Goal: Find specific page/section: Find specific page/section

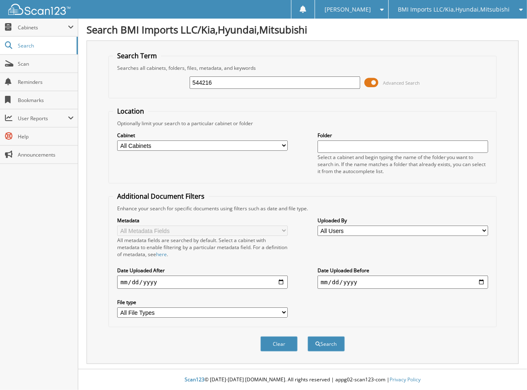
type input "544216"
click at [307, 337] on button "Search" at bounding box center [325, 344] width 37 height 15
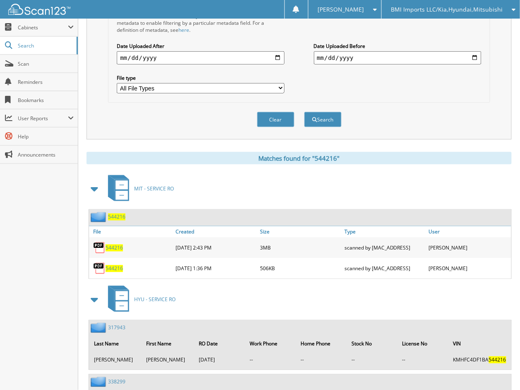
scroll to position [321, 0]
